Goal: Navigation & Orientation: Find specific page/section

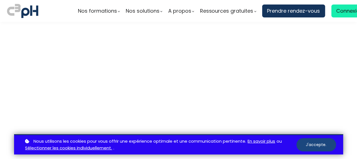
click at [308, 145] on button "J'accepte." at bounding box center [316, 144] width 40 height 13
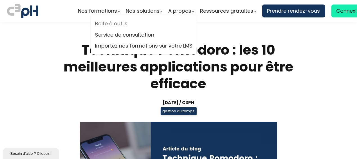
click at [112, 22] on link "Boite à outils" at bounding box center [143, 23] width 97 height 8
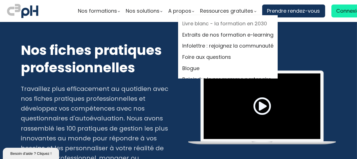
click at [215, 21] on link "Livre blanc - la formation en 2030" at bounding box center [227, 23] width 91 height 8
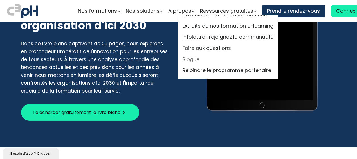
scroll to position [112, 0]
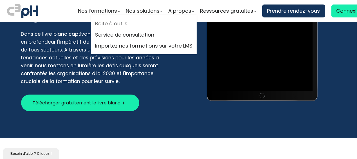
click at [106, 20] on link "Boite à outils" at bounding box center [143, 23] width 97 height 8
